Goal: Task Accomplishment & Management: Complete application form

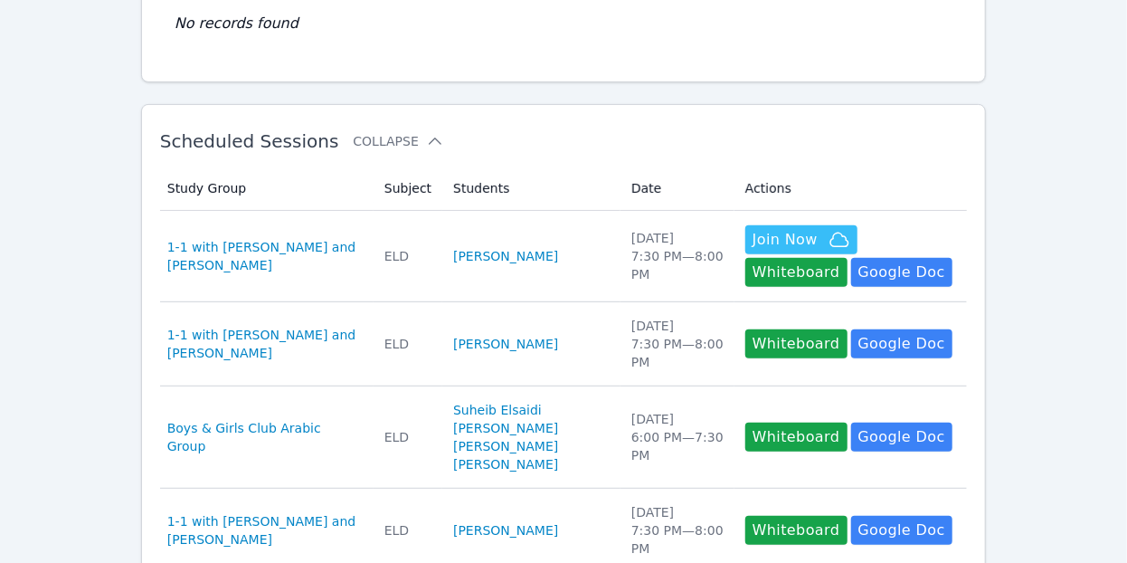
scroll to position [227, 0]
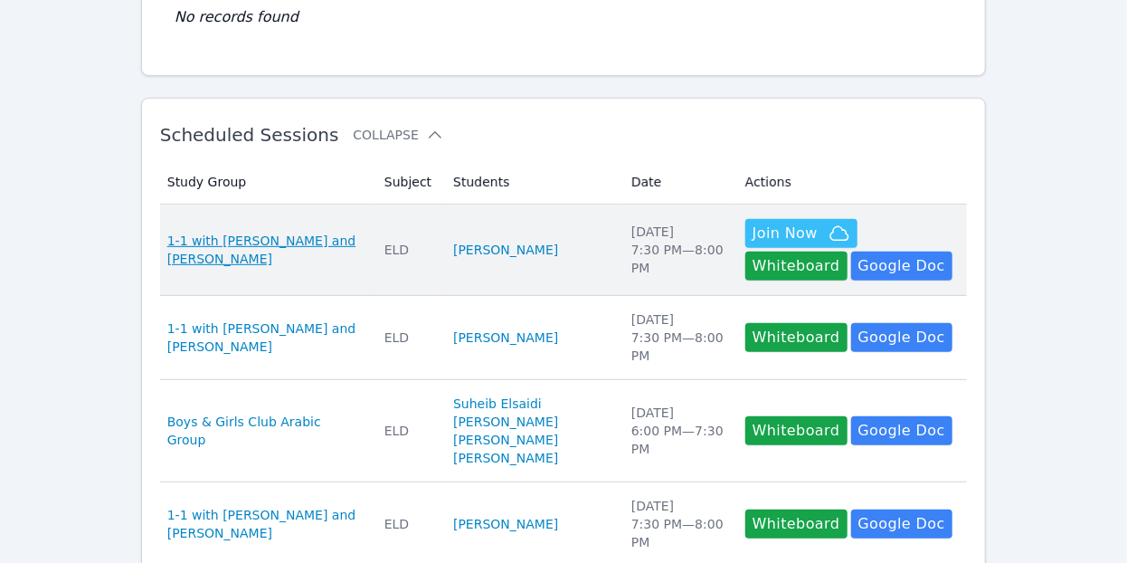
click at [296, 236] on span "1-1 with Jna Al Mawla and Selma Elwishee" at bounding box center [264, 250] width 195 height 36
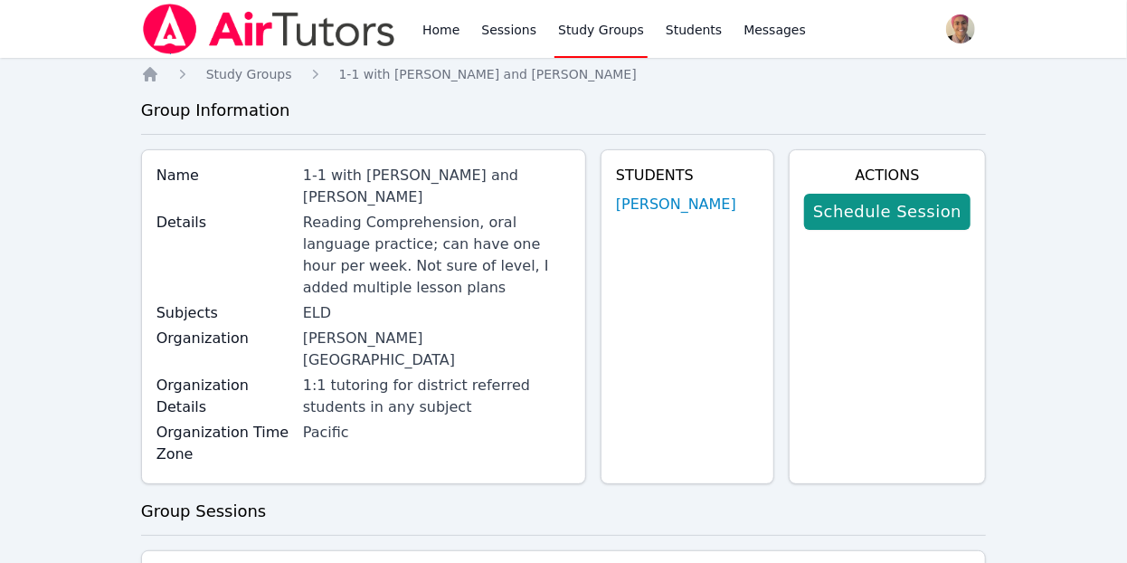
scroll to position [1268, 0]
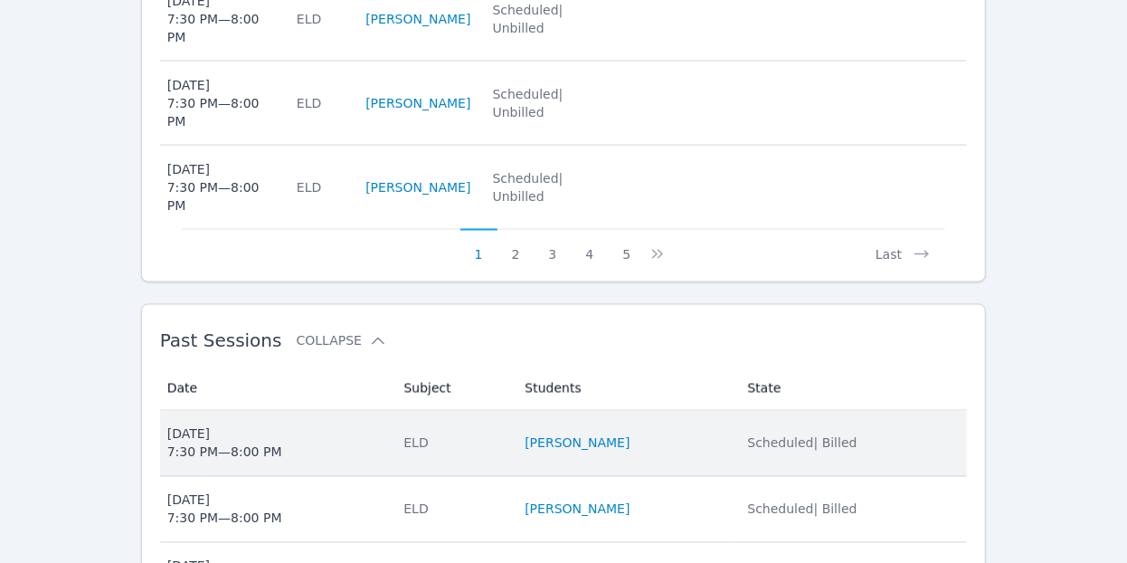
click at [383, 425] on span "Mon Oct 6, 2025 7:30 PM — 8:00 PM" at bounding box center [274, 443] width 215 height 36
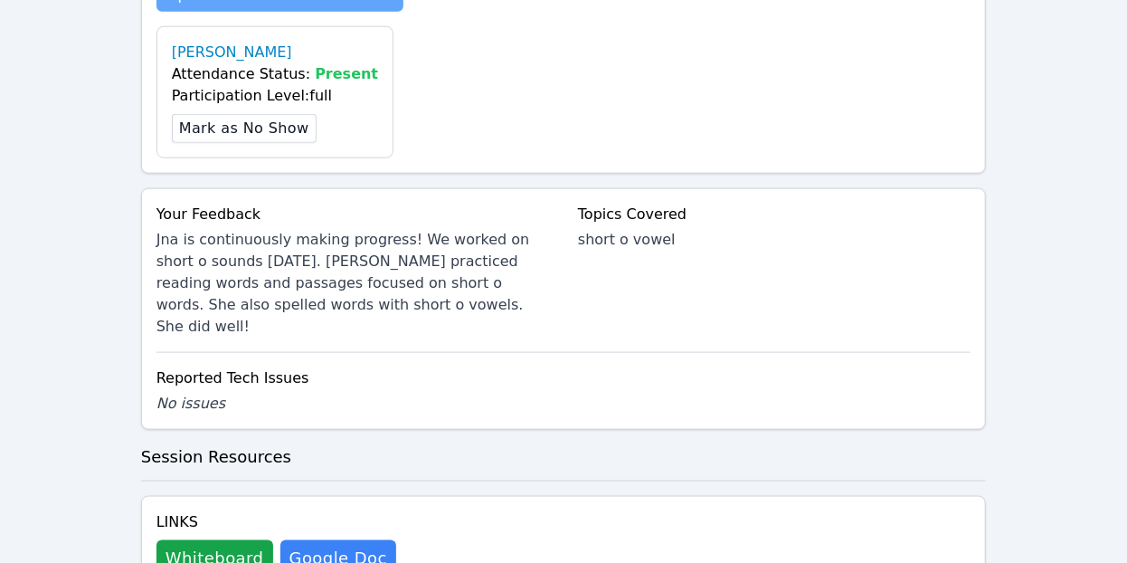
scroll to position [875, 0]
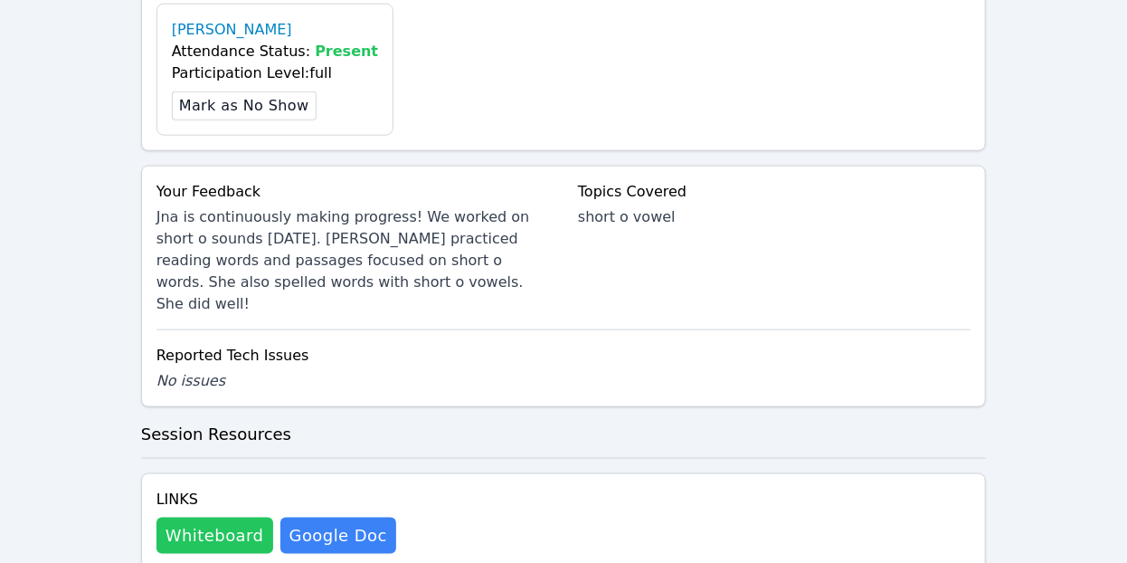
click at [209, 517] on button "Whiteboard" at bounding box center [214, 535] width 117 height 36
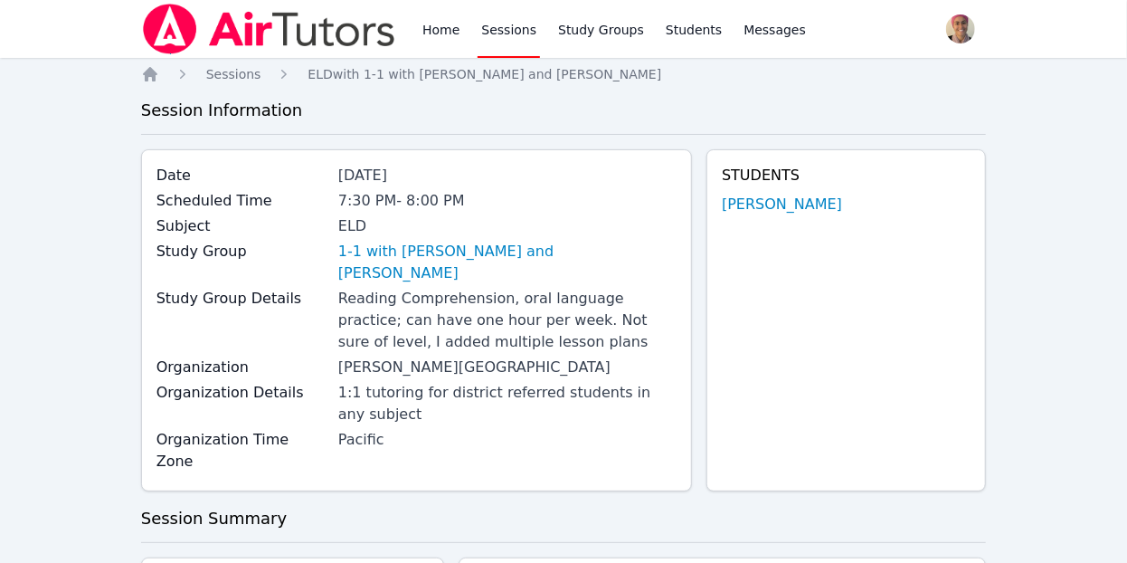
click at [482, 20] on link "Sessions" at bounding box center [508, 29] width 62 height 58
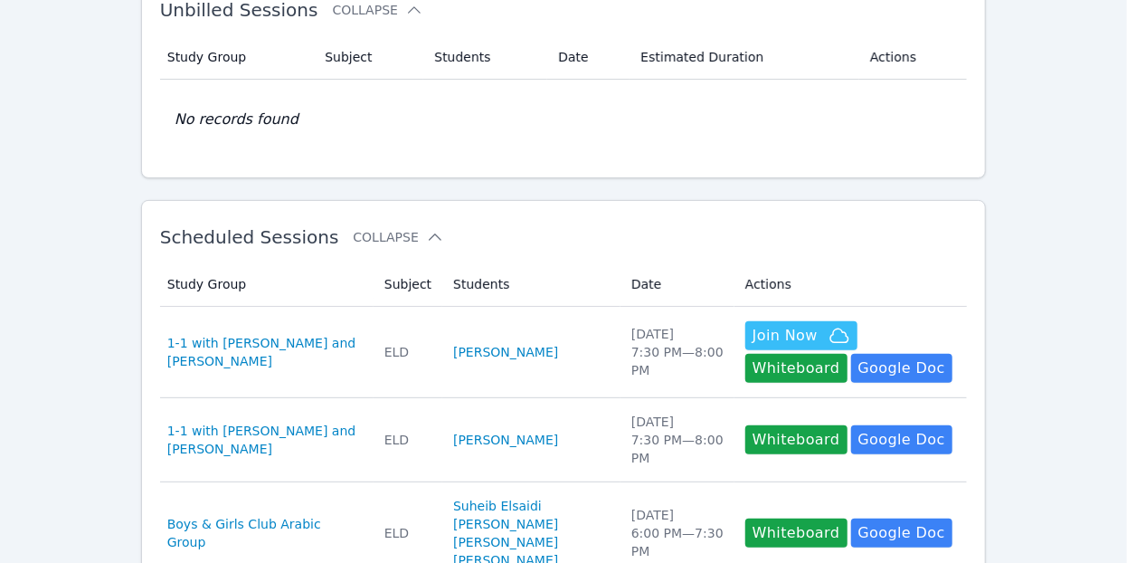
scroll to position [128, 0]
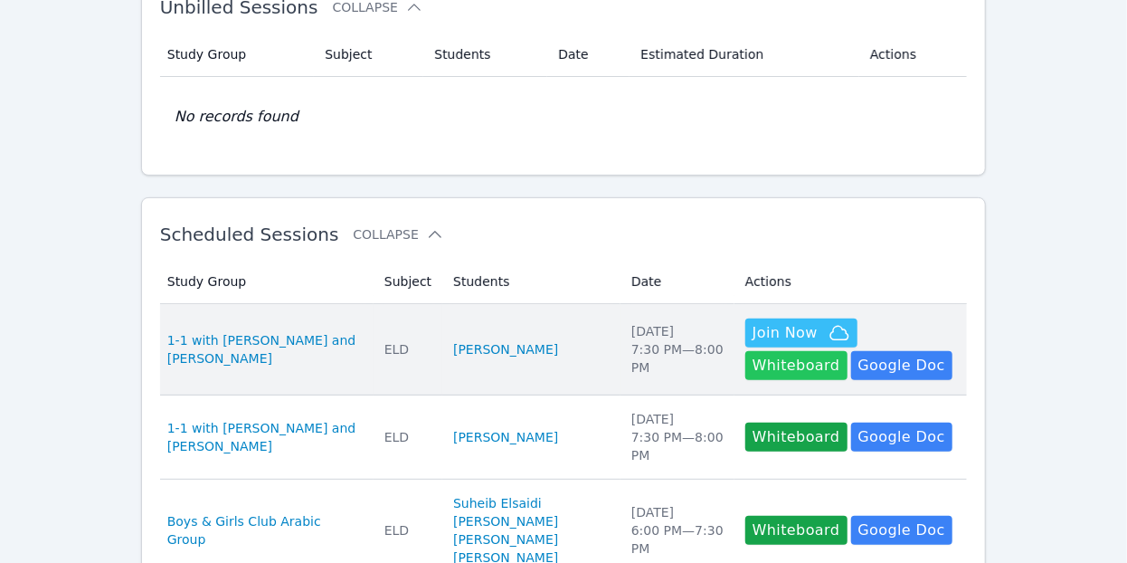
click at [847, 351] on button "Whiteboard" at bounding box center [796, 365] width 102 height 29
click at [228, 331] on span "1-1 with Jna Al Mawla and Selma Elwishee" at bounding box center [264, 349] width 195 height 36
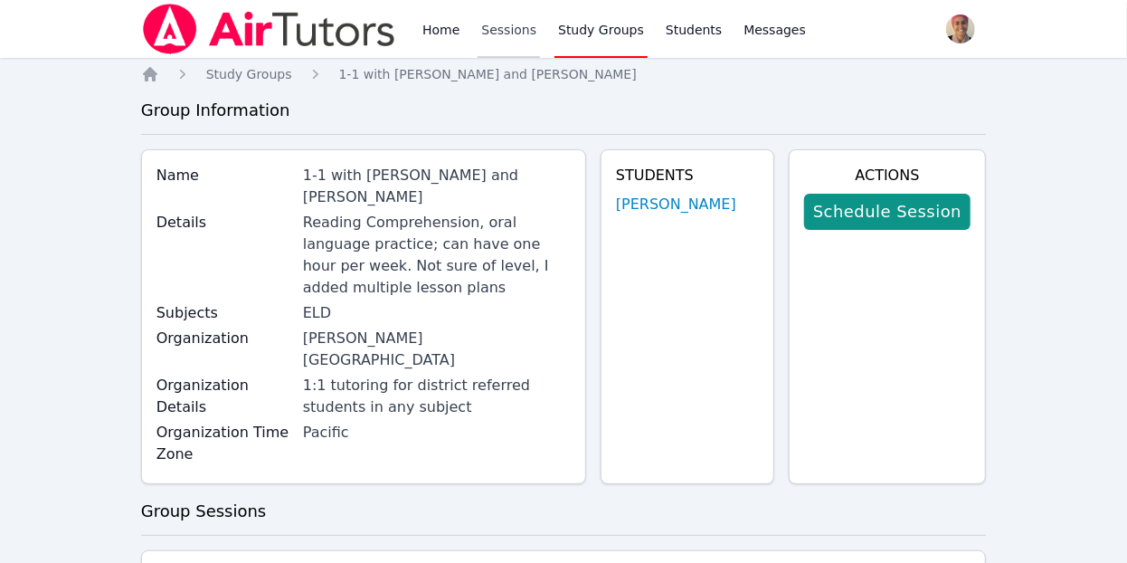
click at [496, 33] on link "Sessions" at bounding box center [508, 29] width 62 height 58
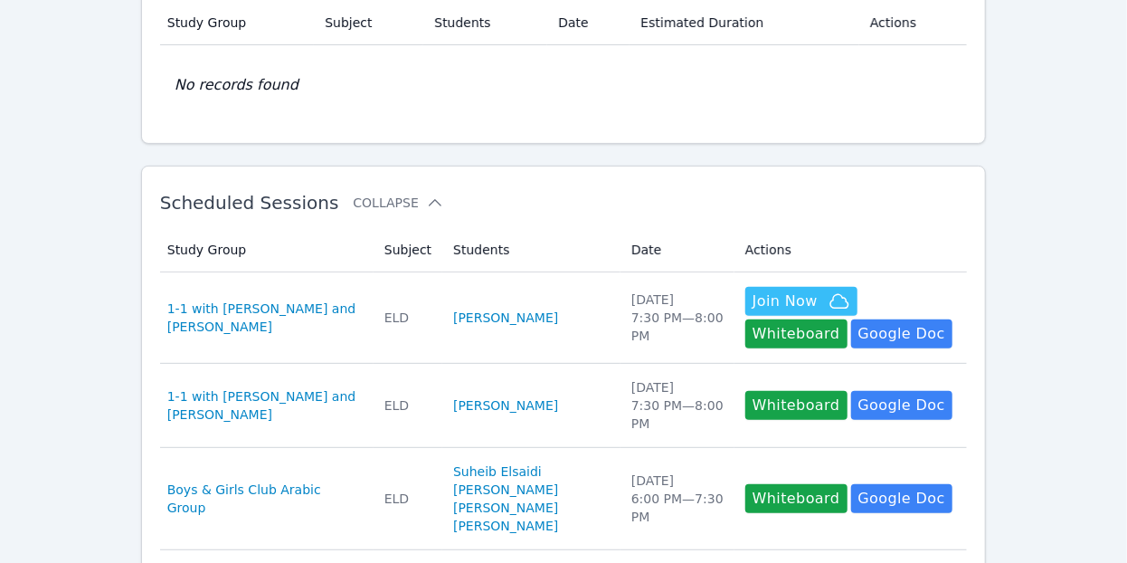
scroll to position [185, 0]
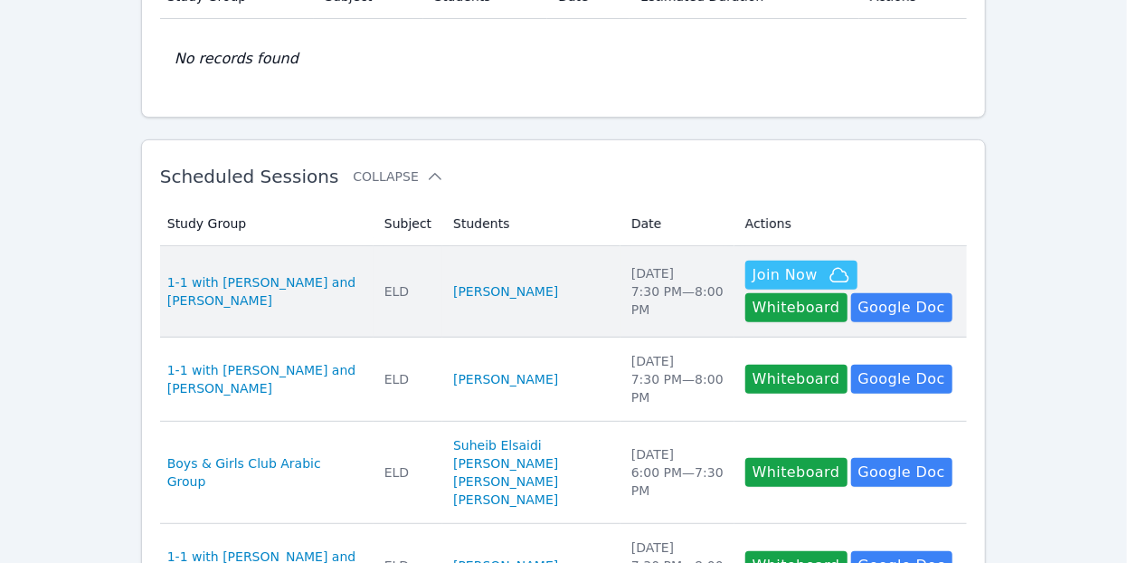
click at [402, 283] on div "ELD" at bounding box center [407, 291] width 47 height 18
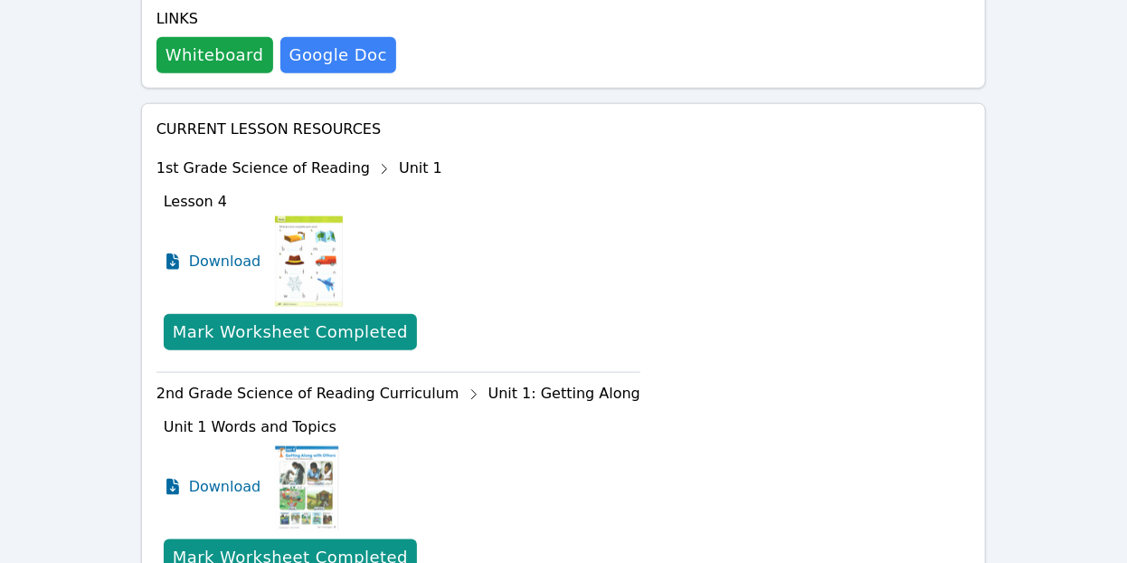
scroll to position [814, 0]
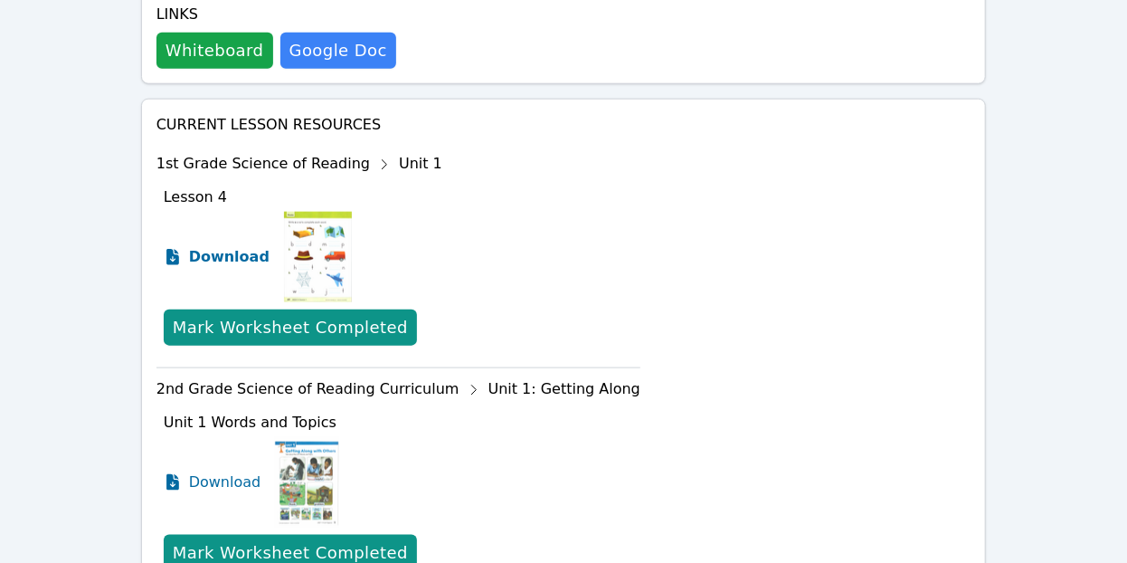
click at [216, 246] on span "Download" at bounding box center [229, 257] width 80 height 22
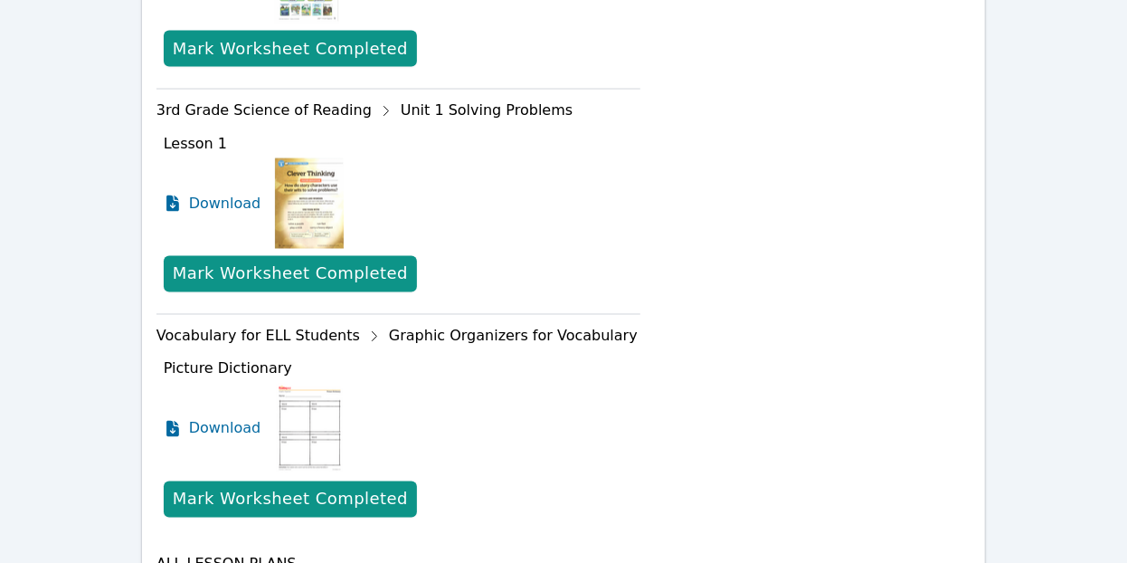
scroll to position [1528, 0]
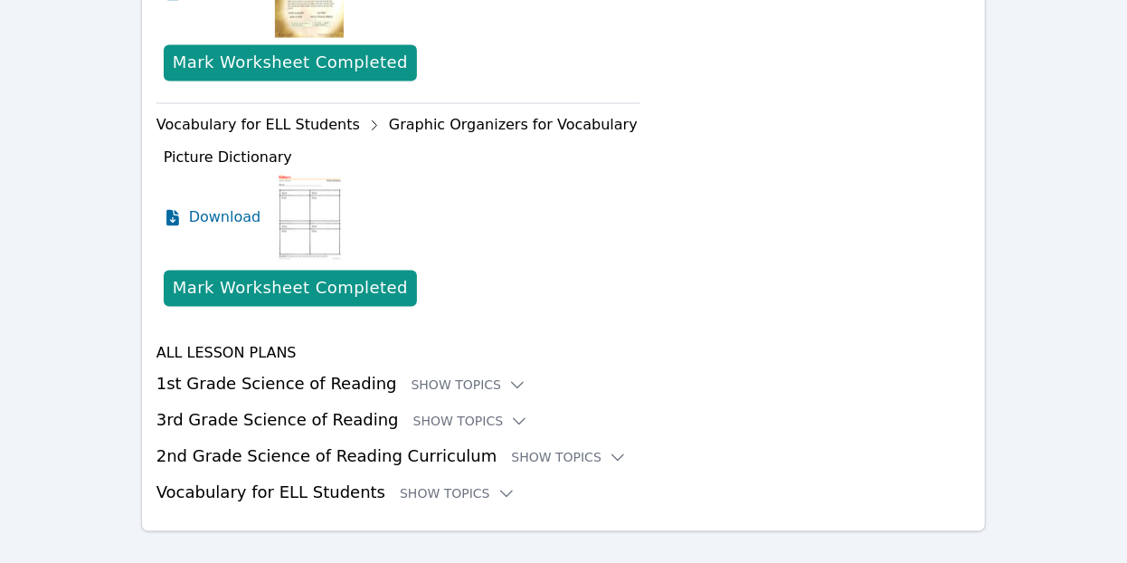
click at [317, 372] on h3 "1st Grade Science of Reading Show Topics" at bounding box center [563, 384] width 815 height 25
click at [418, 376] on div "Show Topics" at bounding box center [469, 385] width 116 height 18
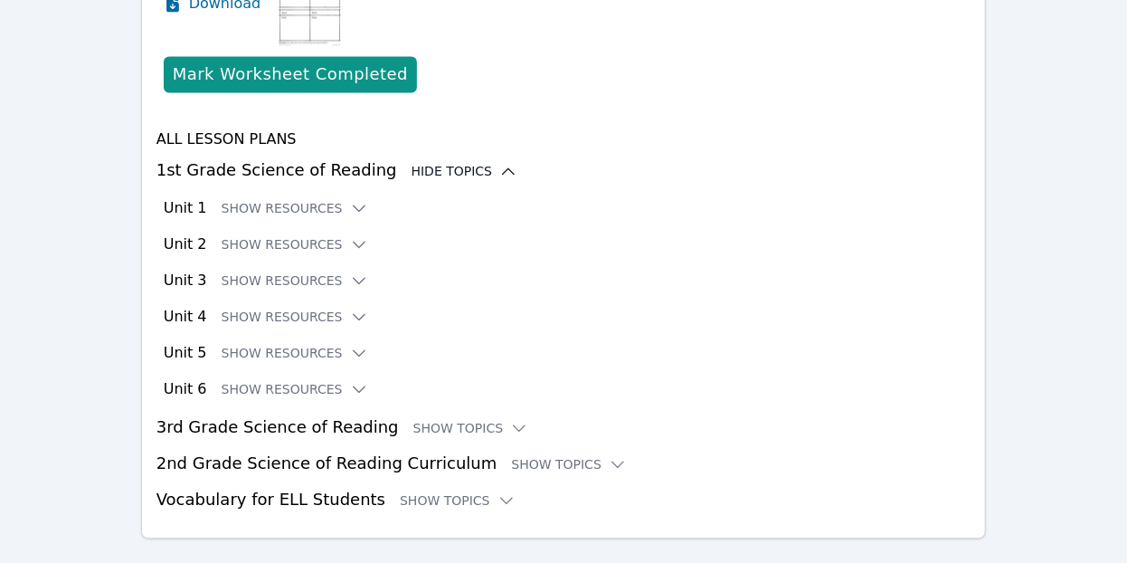
scroll to position [1745, 0]
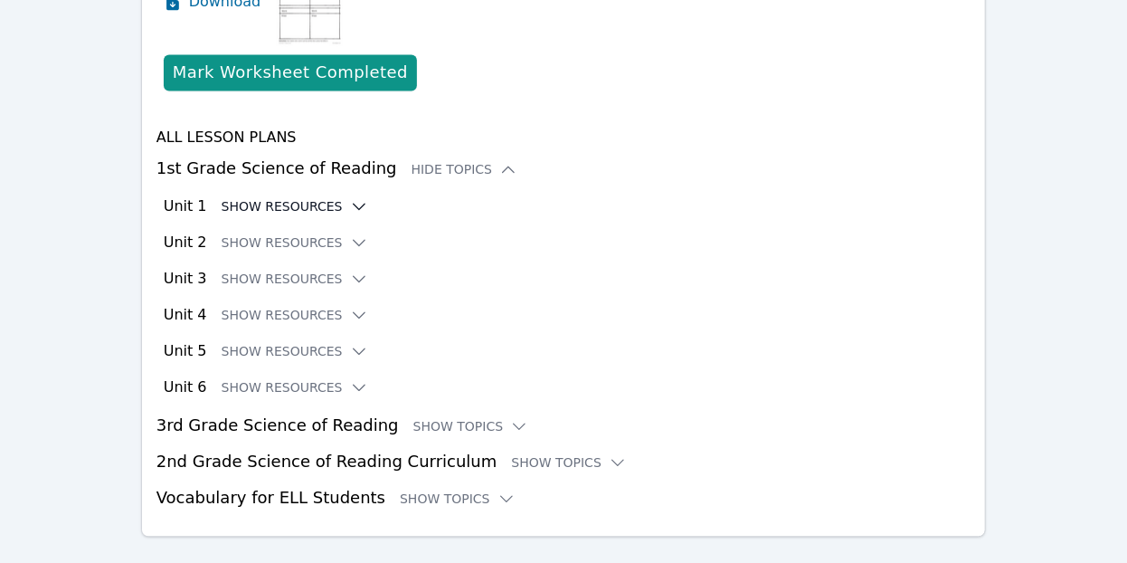
click at [353, 203] on icon at bounding box center [359, 205] width 12 height 5
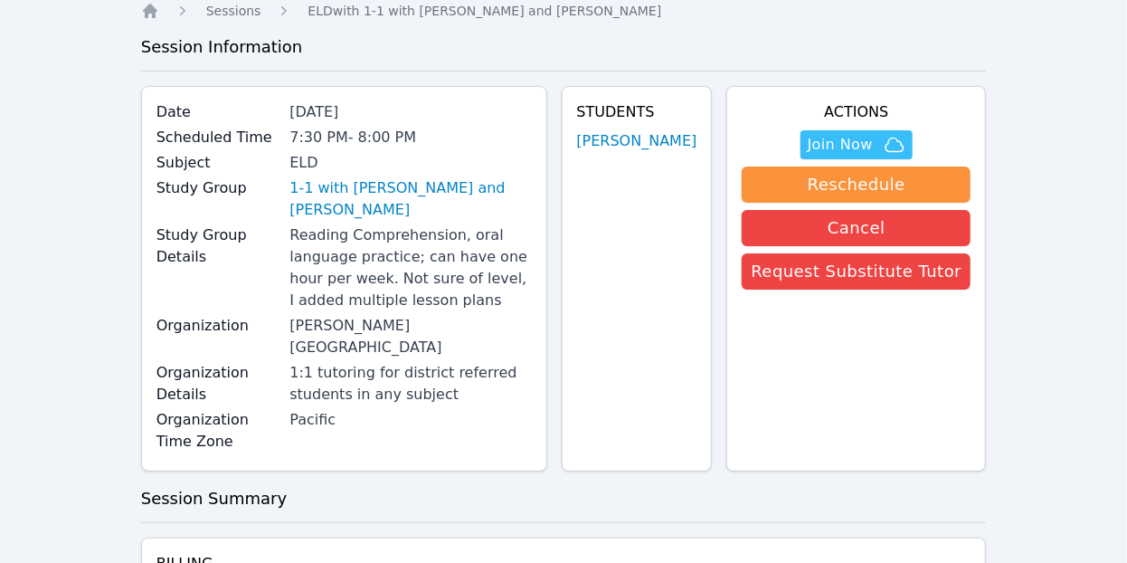
scroll to position [0, 0]
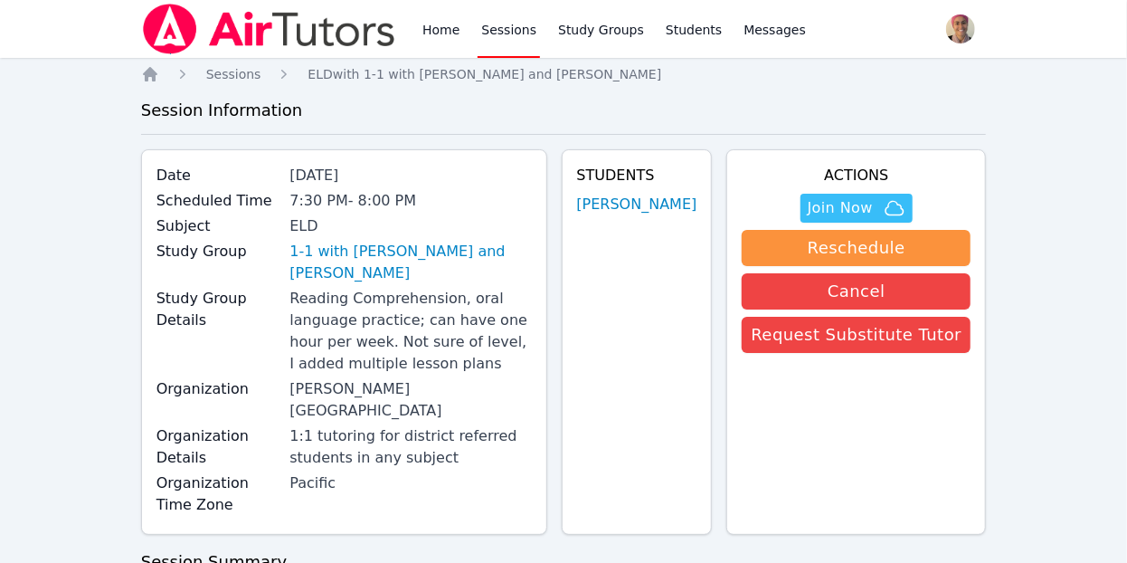
click at [493, 25] on link "Sessions" at bounding box center [508, 29] width 62 height 58
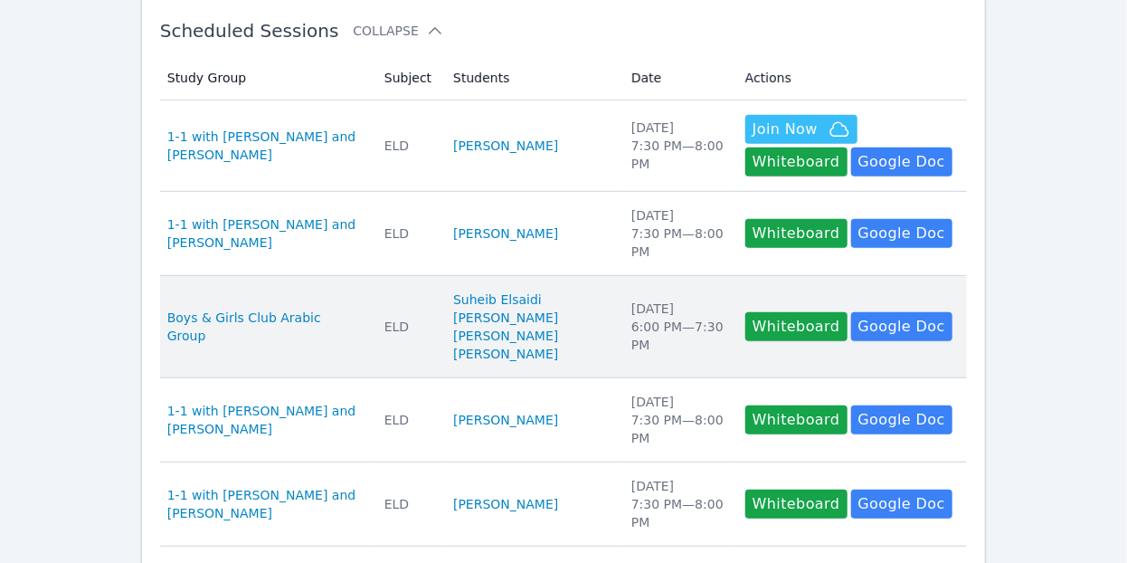
scroll to position [334, 0]
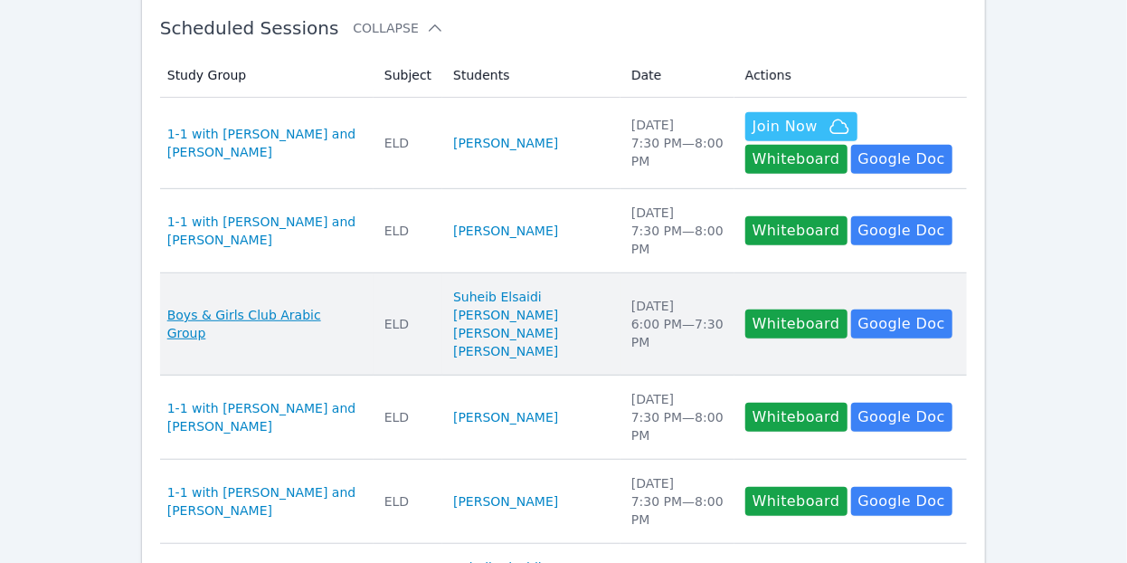
click at [269, 337] on span "Boys & Girls Club Arabic Group" at bounding box center [264, 324] width 195 height 36
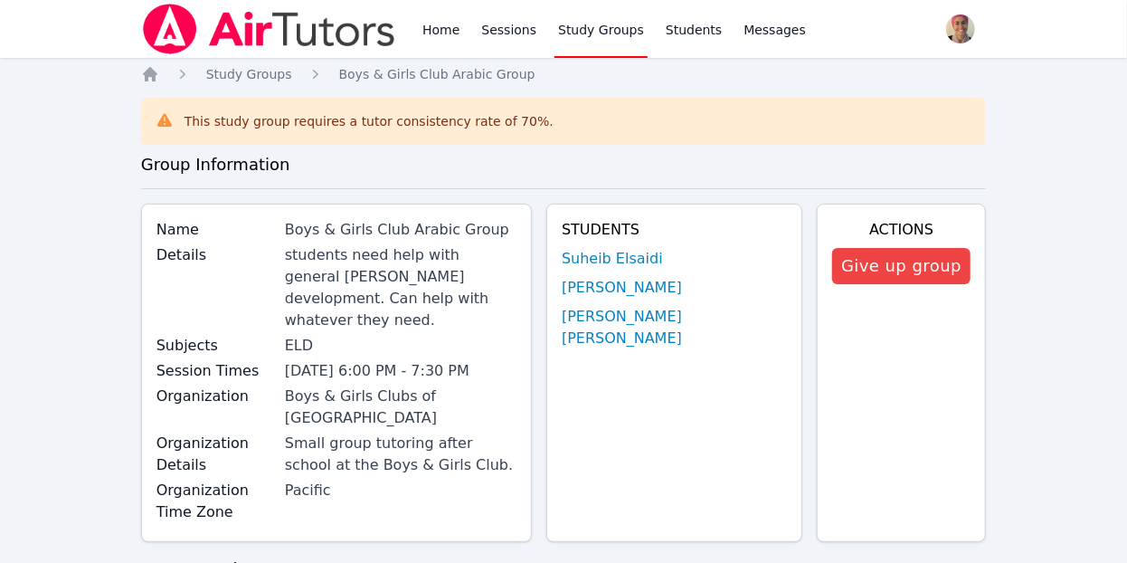
scroll to position [1250, 0]
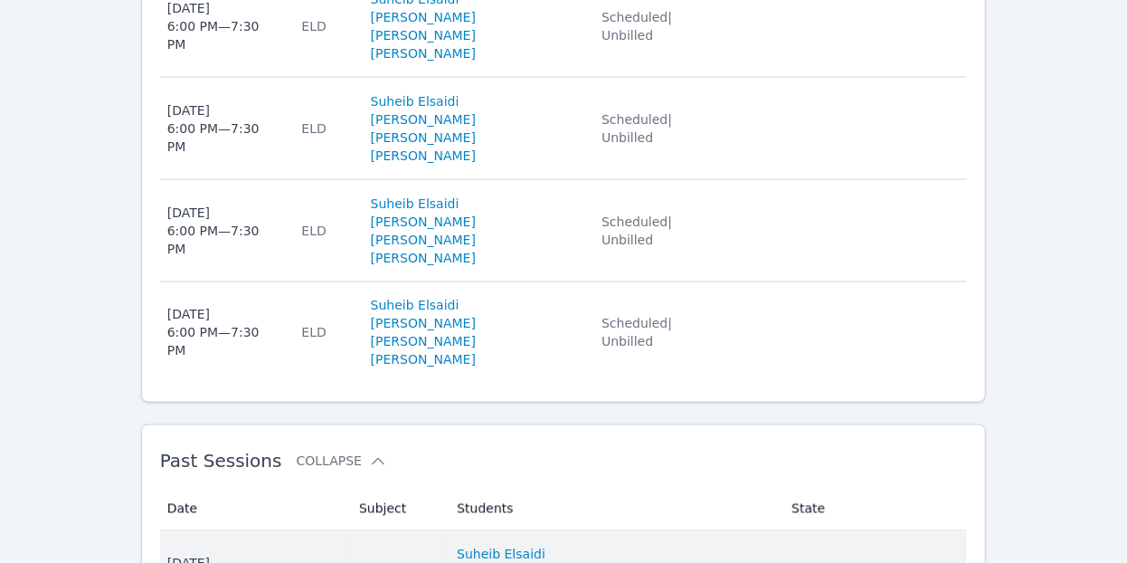
click at [319, 554] on span "Wed Oct 8, 2025 6:00 PM — 7:30 PM" at bounding box center [252, 572] width 170 height 36
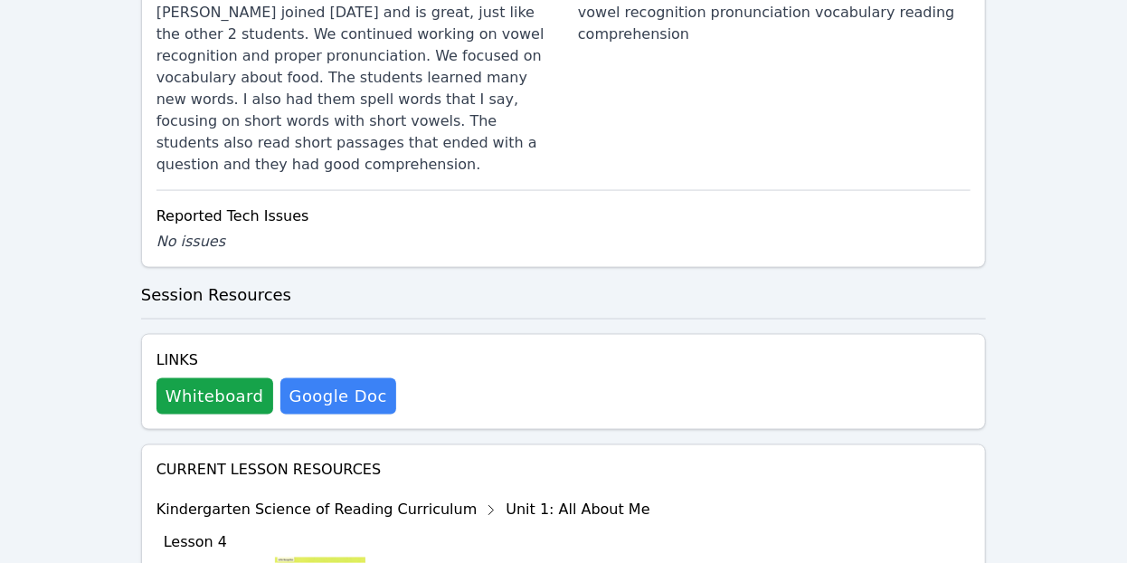
scroll to position [1123, 0]
click at [187, 377] on button "Whiteboard" at bounding box center [214, 395] width 117 height 36
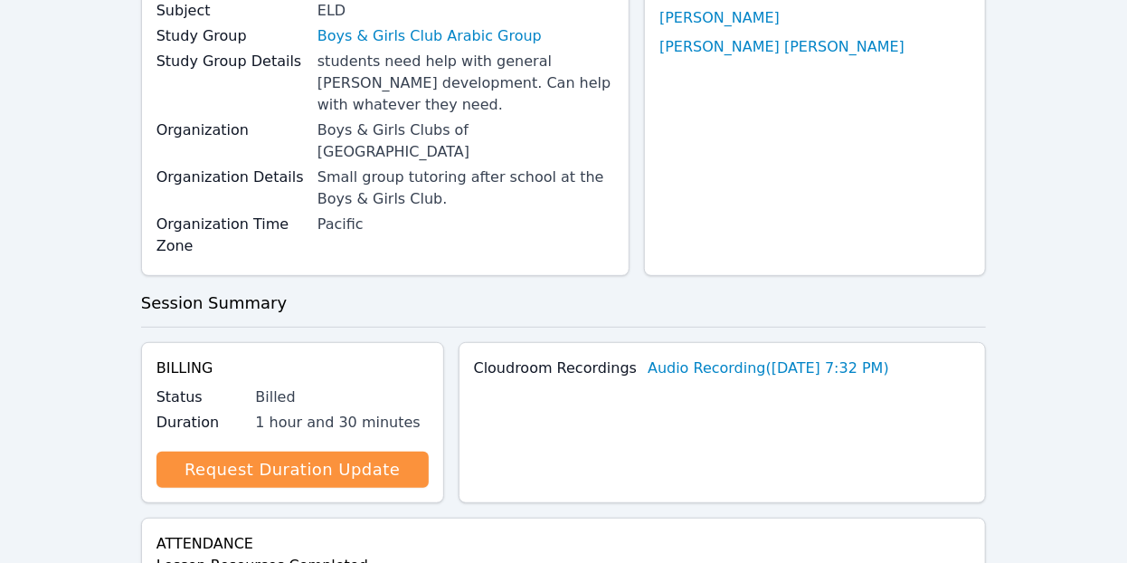
scroll to position [0, 0]
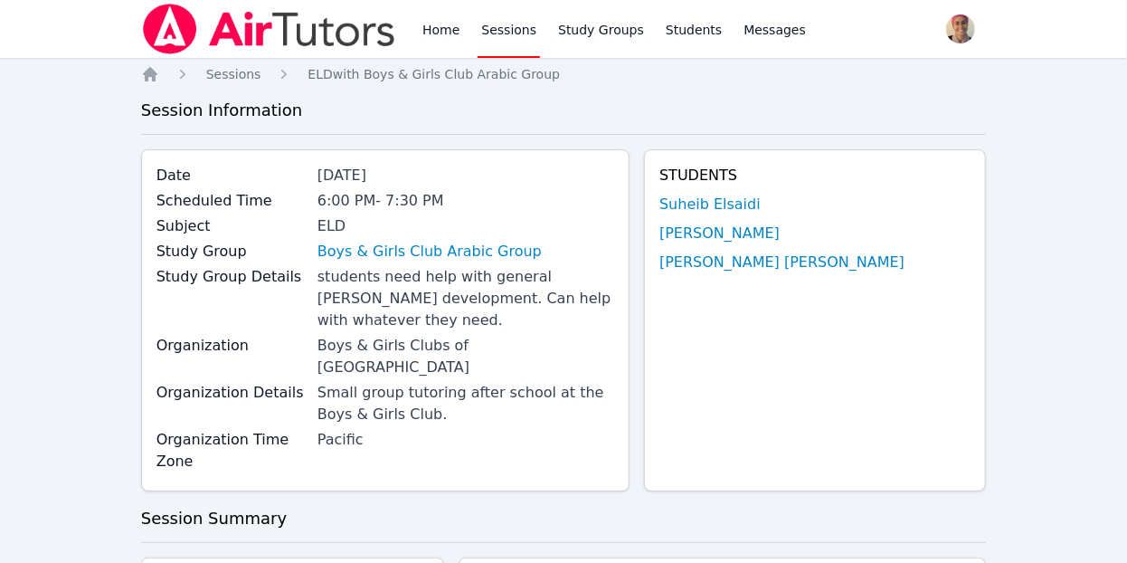
click at [518, 28] on link "Sessions" at bounding box center [508, 29] width 62 height 58
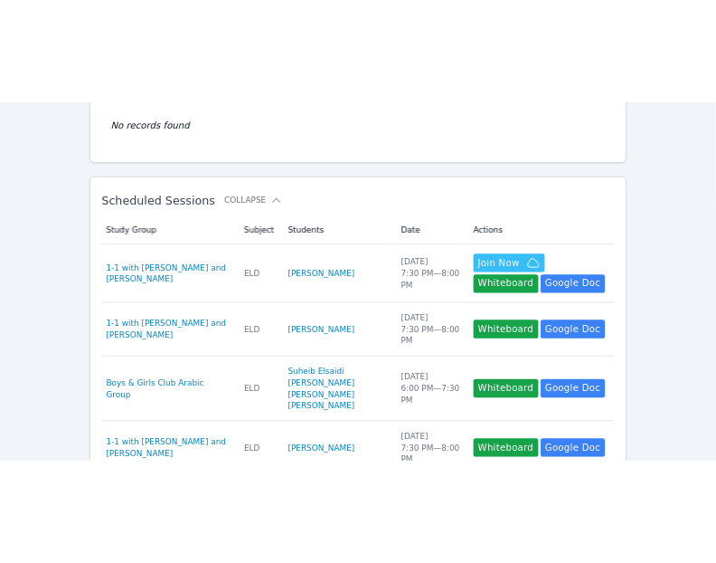
scroll to position [211, 0]
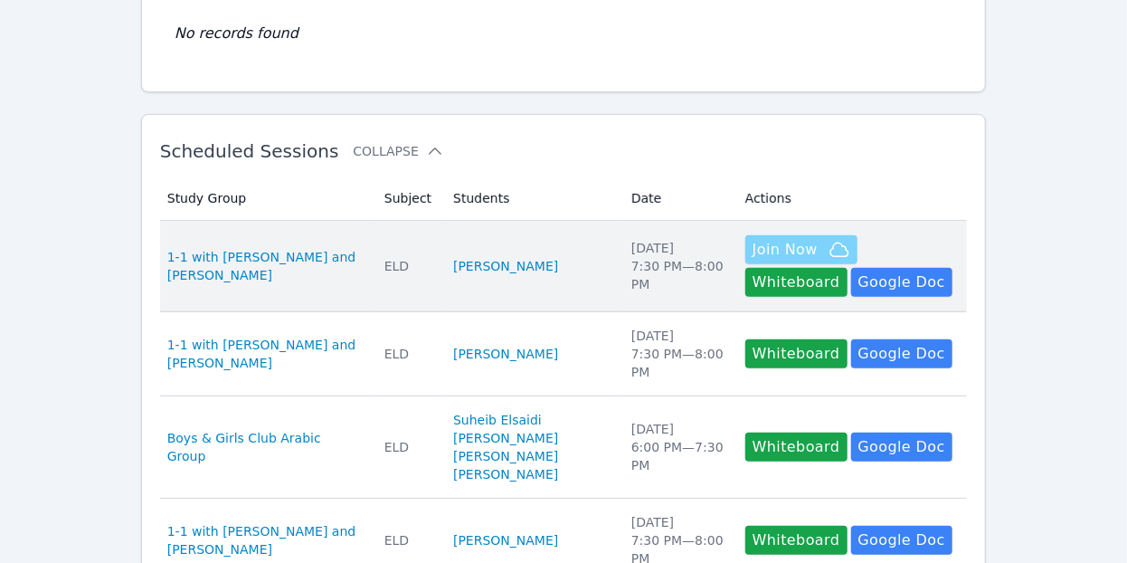
click at [752, 249] on span "Join Now" at bounding box center [784, 250] width 65 height 22
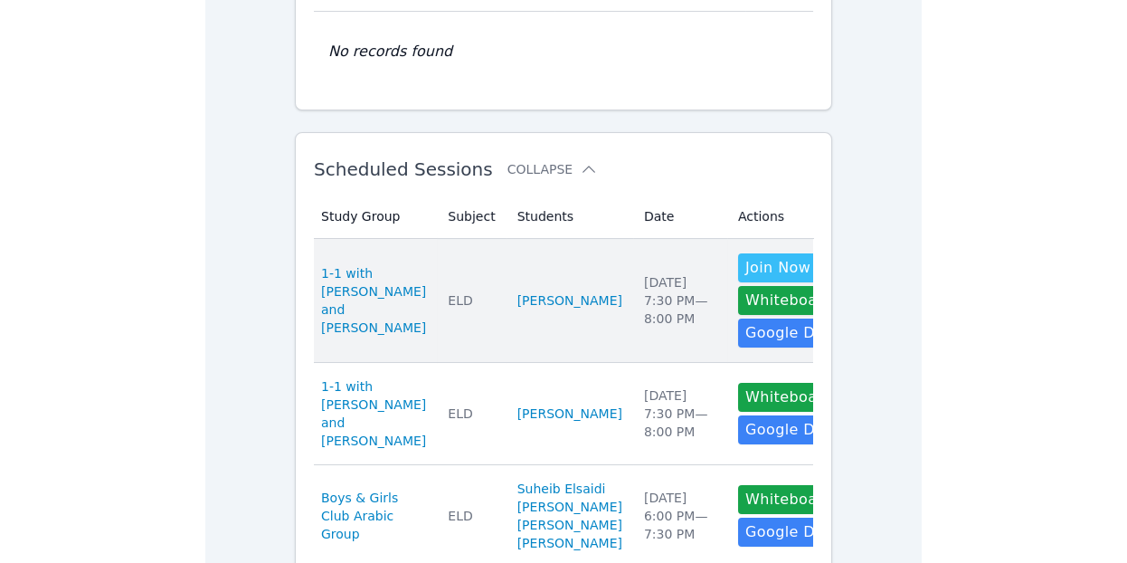
scroll to position [0, 0]
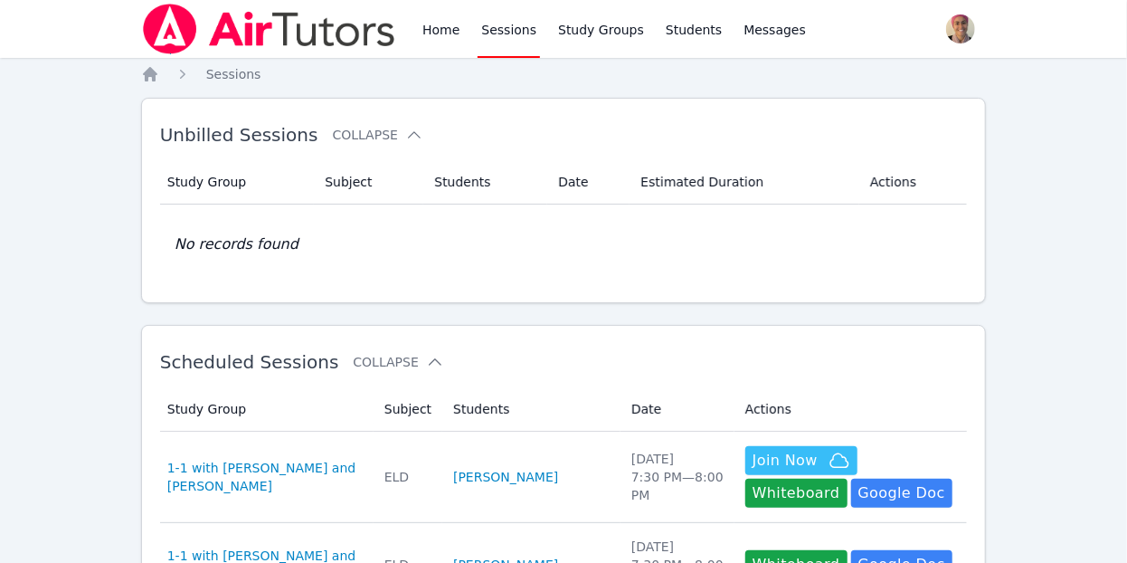
click at [495, 36] on link "Sessions" at bounding box center [508, 29] width 62 height 58
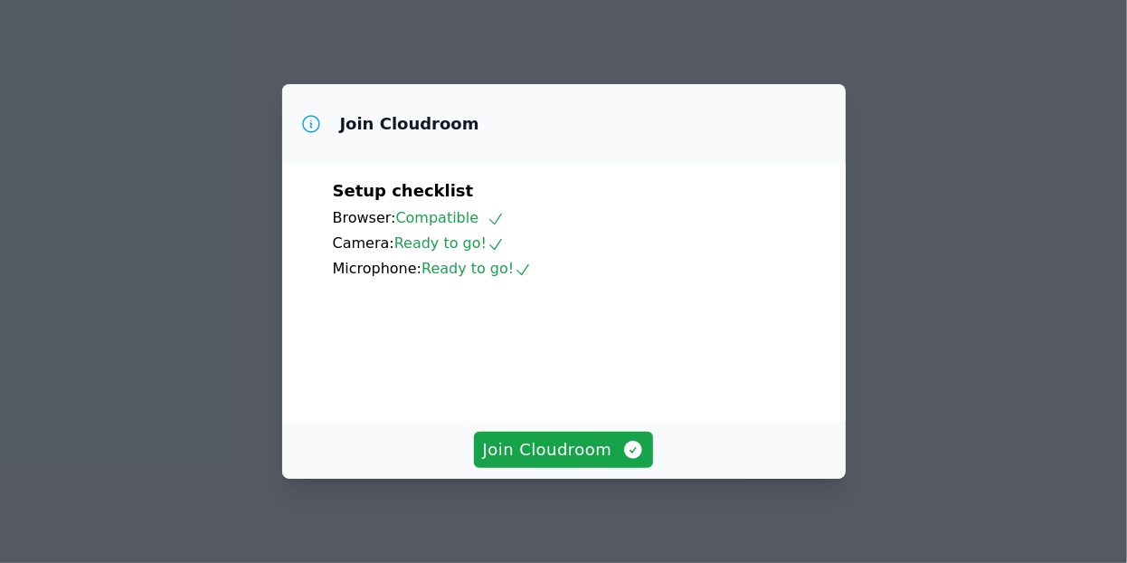
scroll to position [162, 0]
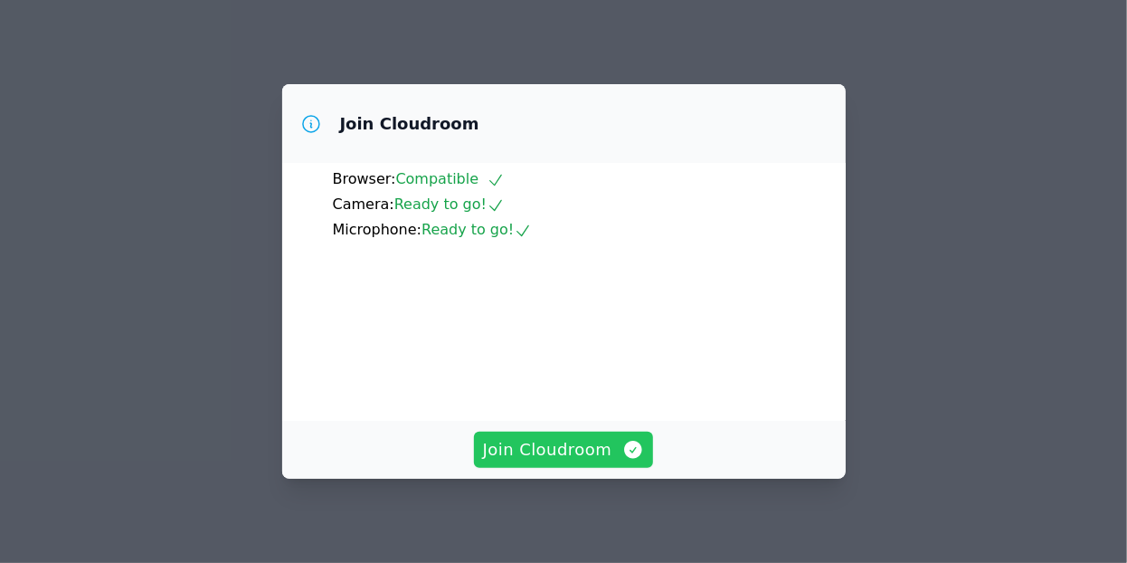
click at [552, 446] on span "Join Cloudroom" at bounding box center [564, 449] width 162 height 25
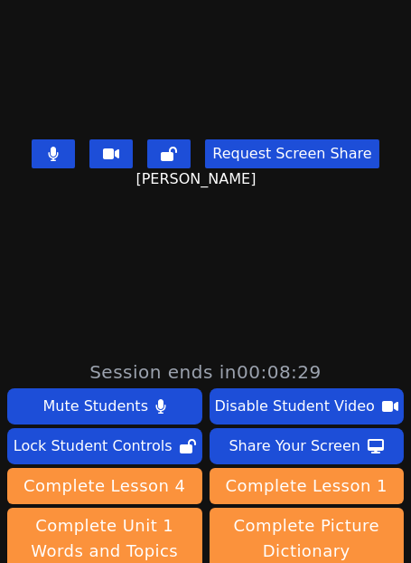
scroll to position [117, 0]
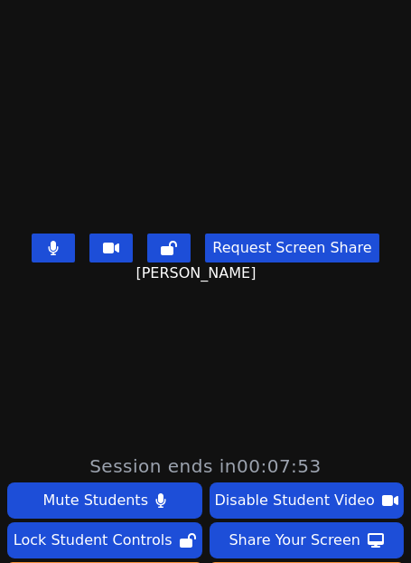
click at [12, 325] on main "[PERSON_NAME] Request Screen Share [PERSON_NAME]" at bounding box center [205, 164] width 411 height 563
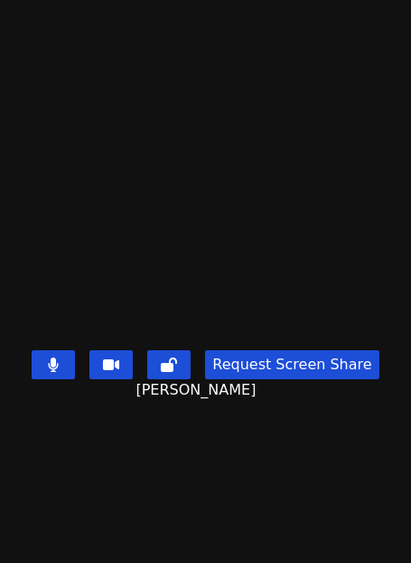
scroll to position [570, 0]
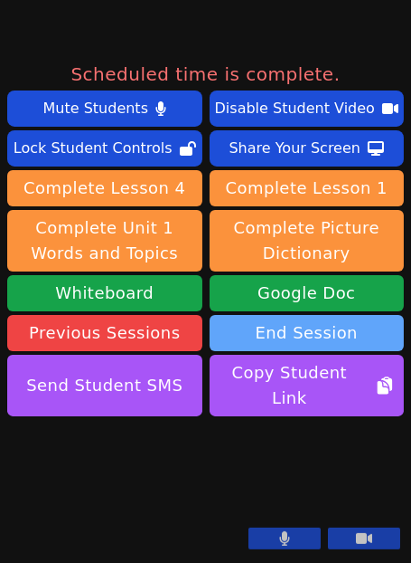
click at [344, 315] on button "End Session" at bounding box center [307, 333] width 195 height 36
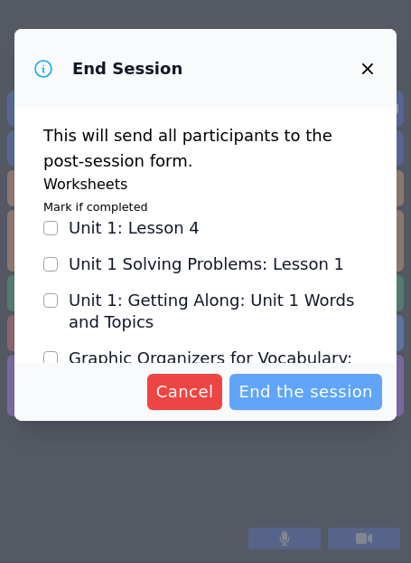
click at [298, 402] on span "End the session" at bounding box center [306, 391] width 135 height 25
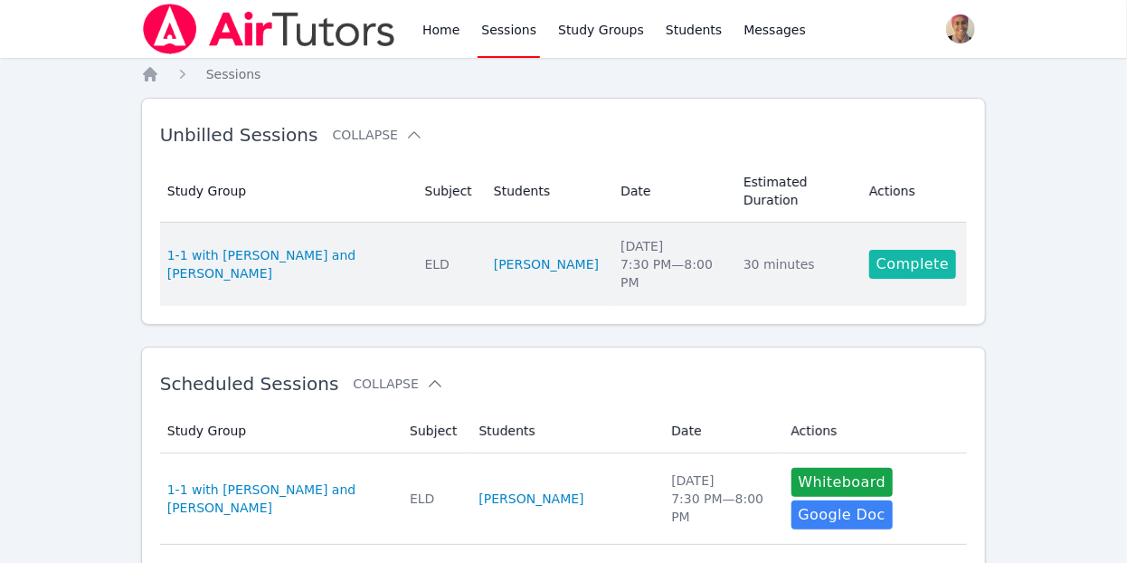
click at [878, 250] on link "Complete" at bounding box center [912, 264] width 87 height 29
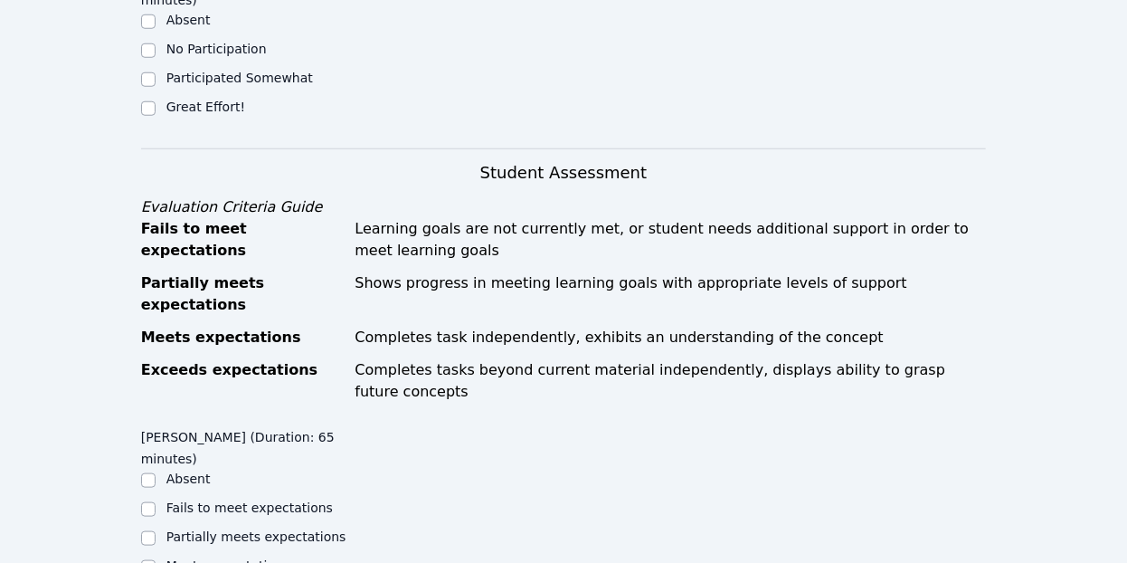
scroll to position [714, 0]
click at [188, 558] on label "Meets expectations" at bounding box center [228, 565] width 124 height 14
click at [156, 560] on input "Meets expectations" at bounding box center [148, 567] width 14 height 14
checkbox input "true"
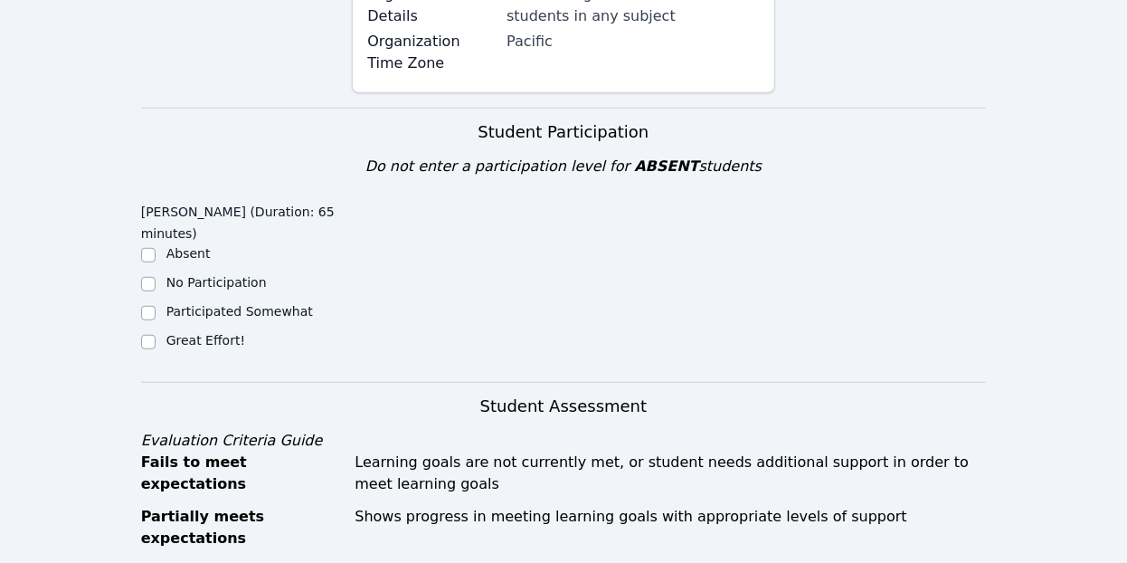
click at [214, 333] on label "Great Effort!" at bounding box center [205, 340] width 79 height 14
click at [156, 335] on input "Great Effort!" at bounding box center [148, 342] width 14 height 14
checkbox input "true"
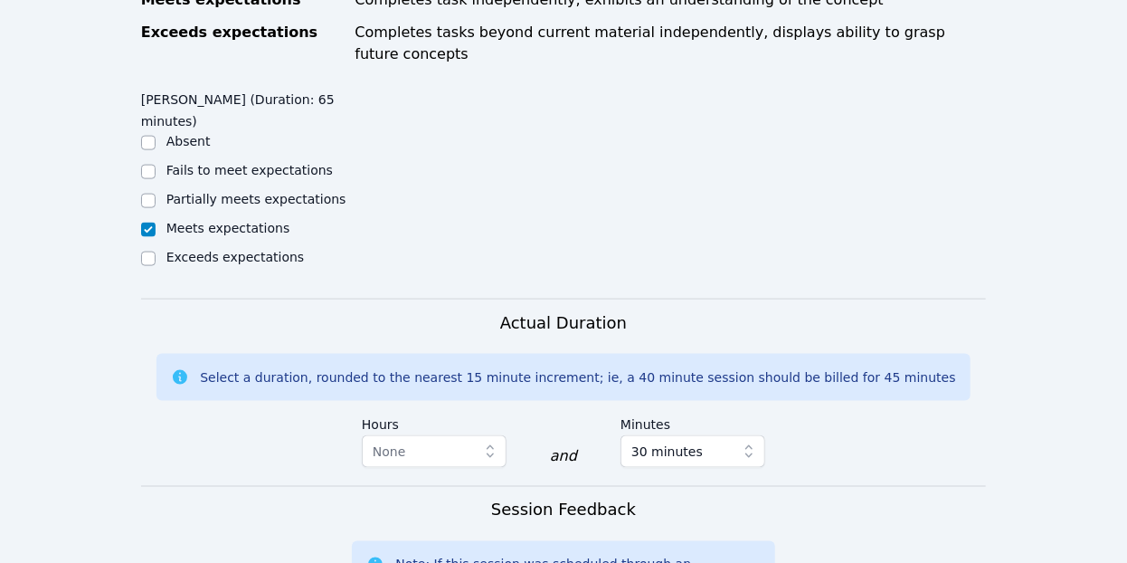
scroll to position [1490, 0]
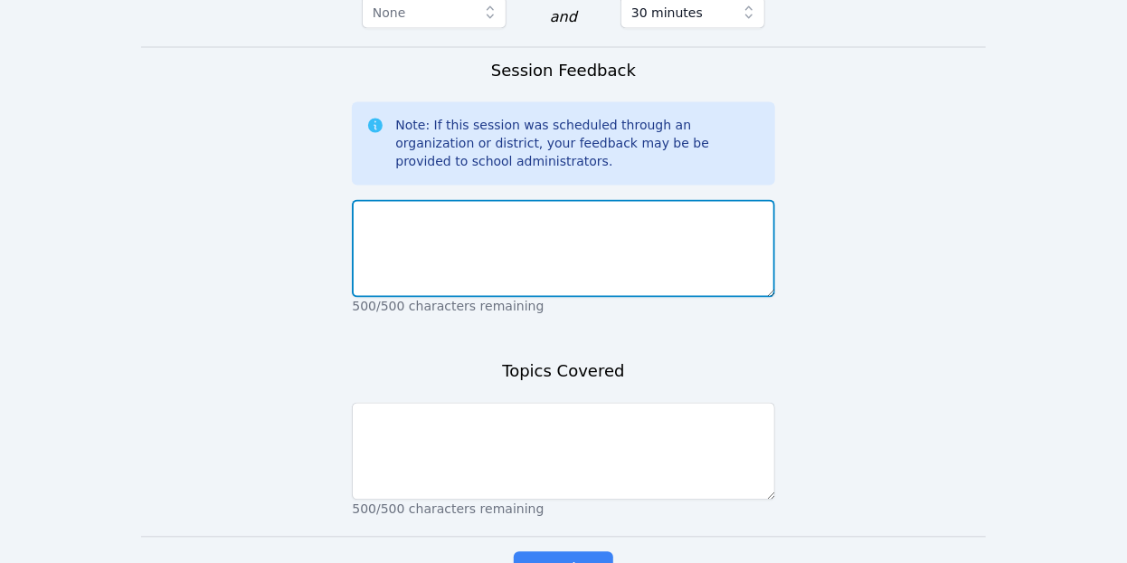
click at [500, 200] on textarea at bounding box center [563, 249] width 422 height 98
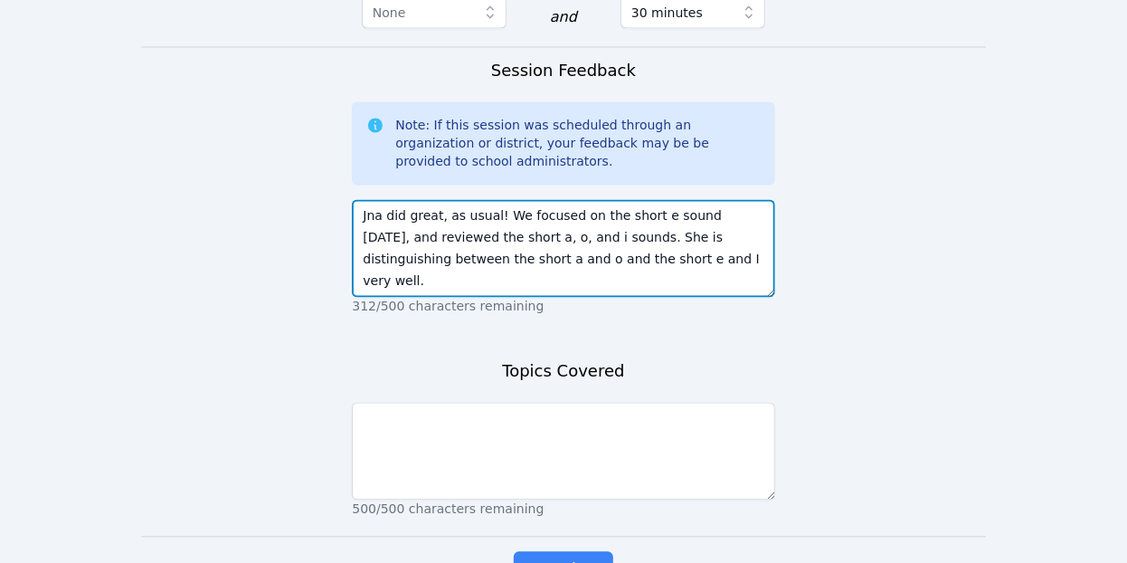
click at [556, 200] on textarea "Jna did great, as usual! We focused on the short e sound today, and reviewed th…" at bounding box center [563, 249] width 422 height 98
click at [701, 200] on textarea "Jna did great, as usual! We focused on the short e sound today, and reviewed th…" at bounding box center [563, 249] width 422 height 98
click at [672, 200] on textarea "Jna did great, as usual! We focused on the short e sound today, and reviewed th…" at bounding box center [563, 249] width 422 height 98
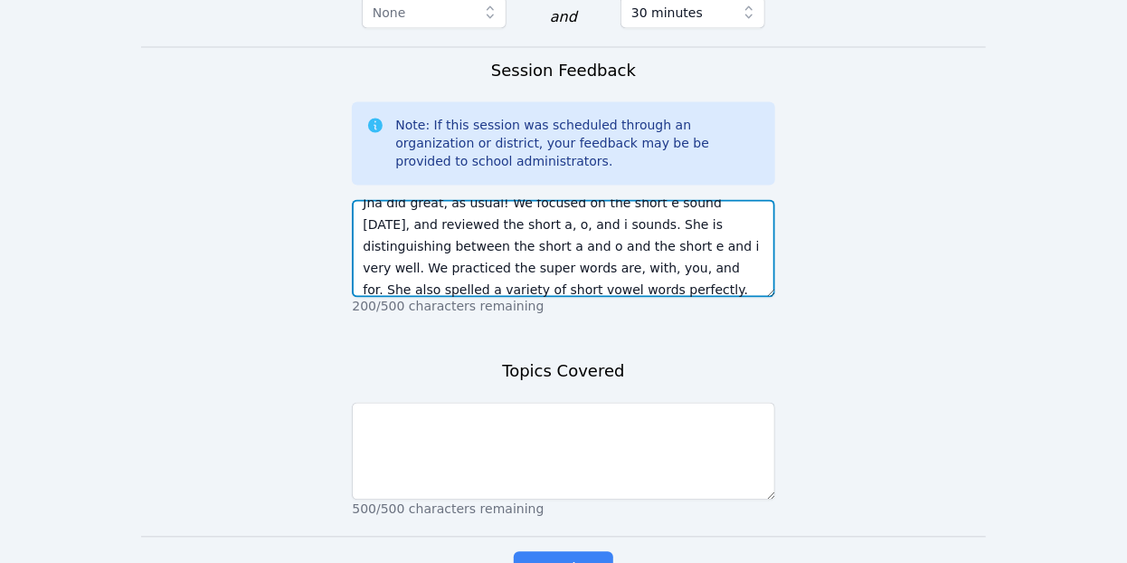
type textarea "Jna did great, as usual! We focused on the short e sound today, and reviewed th…"
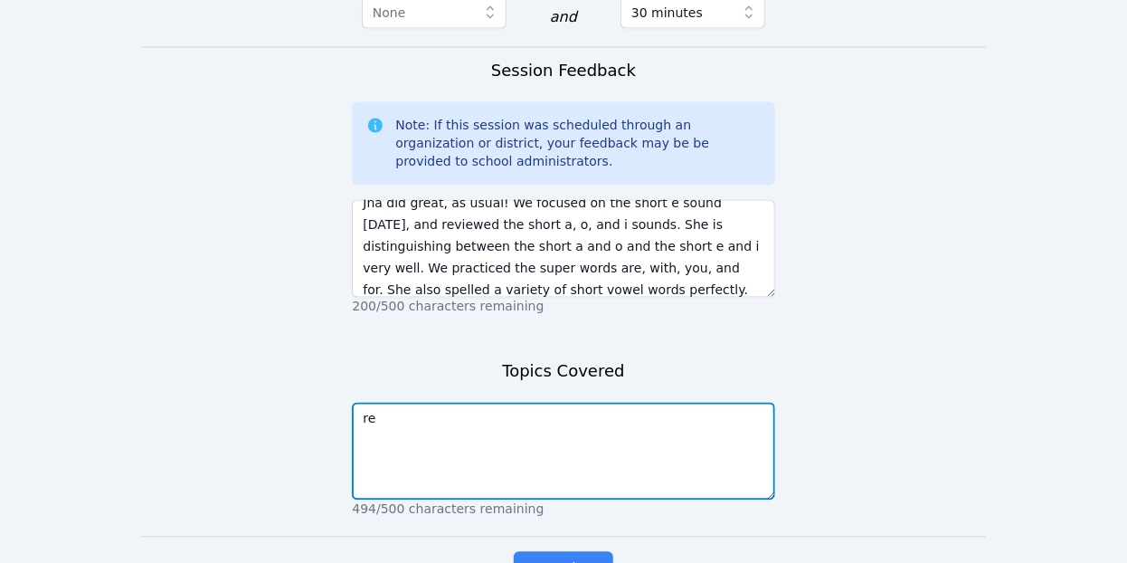
type textarea "r"
type textarea "phonics short vowels reading fluency spelling"
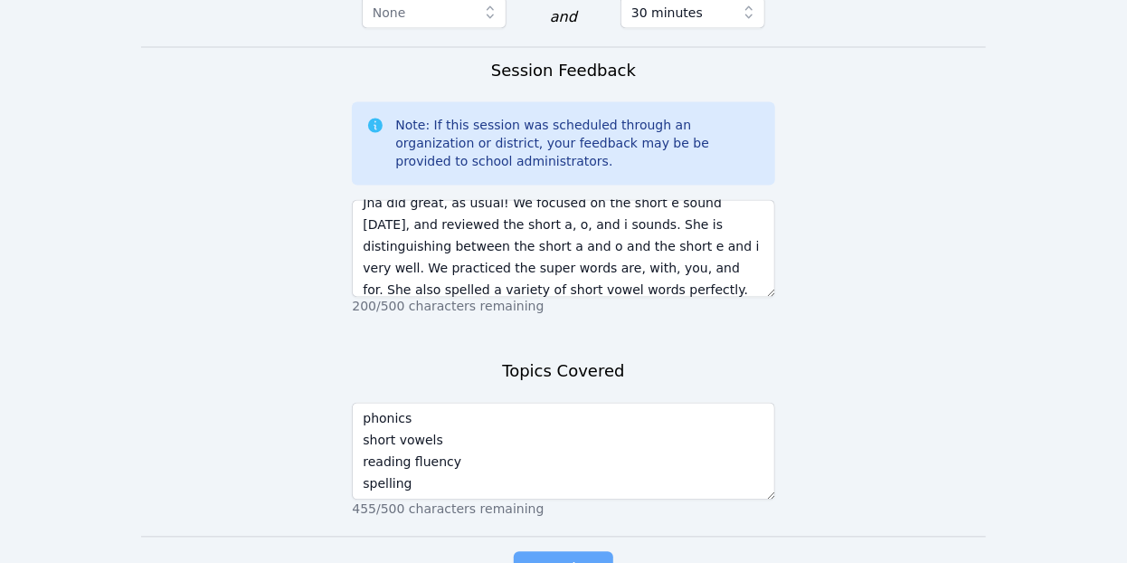
click at [573, 557] on span "Complete" at bounding box center [563, 569] width 81 height 25
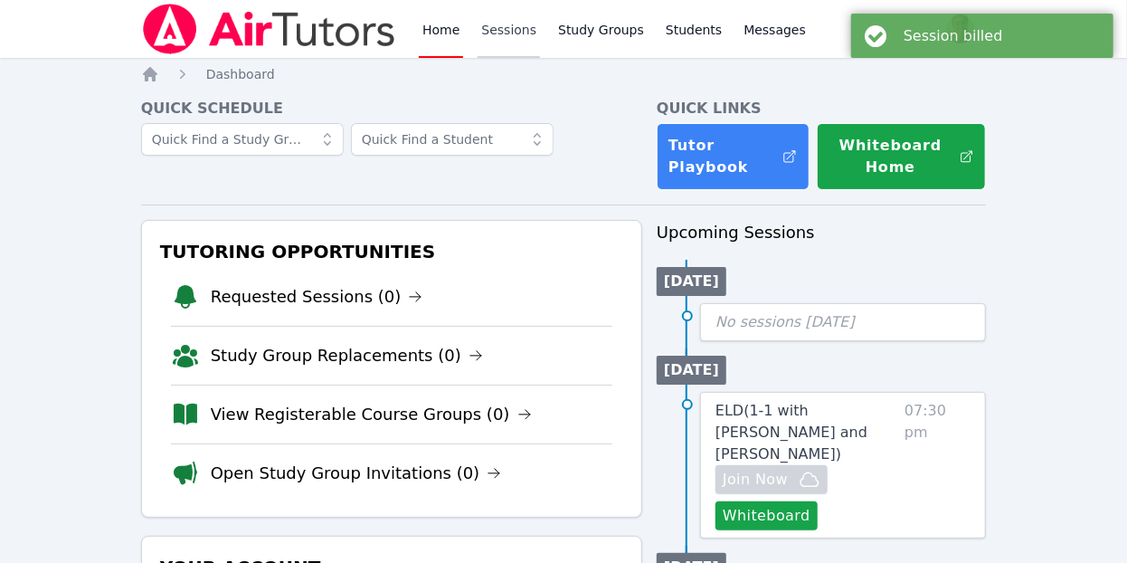
click at [521, 43] on link "Sessions" at bounding box center [508, 29] width 62 height 58
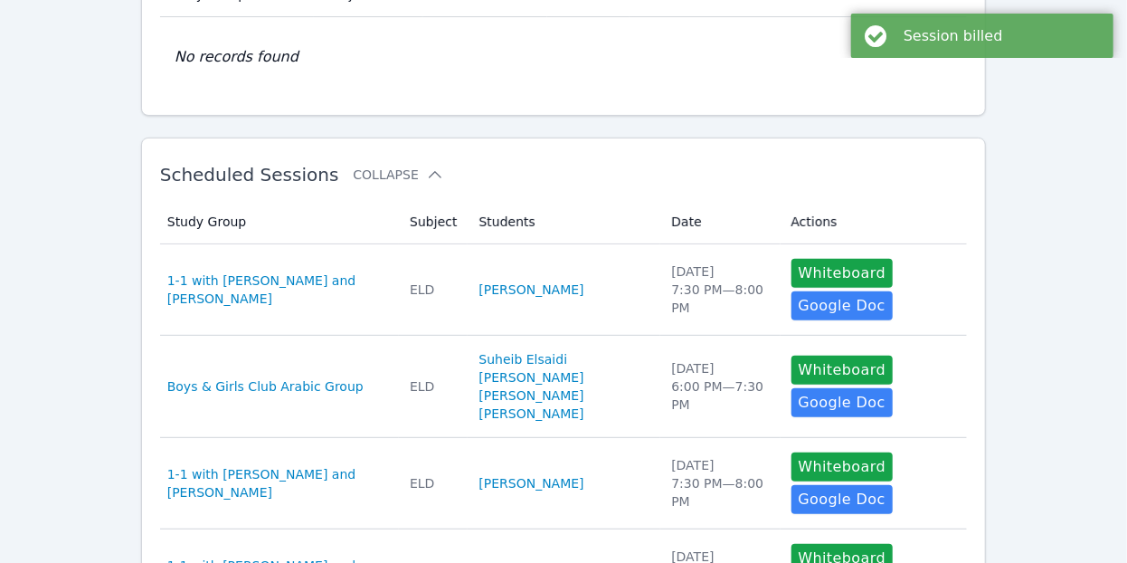
scroll to position [201, 0]
